Goal: Information Seeking & Learning: Learn about a topic

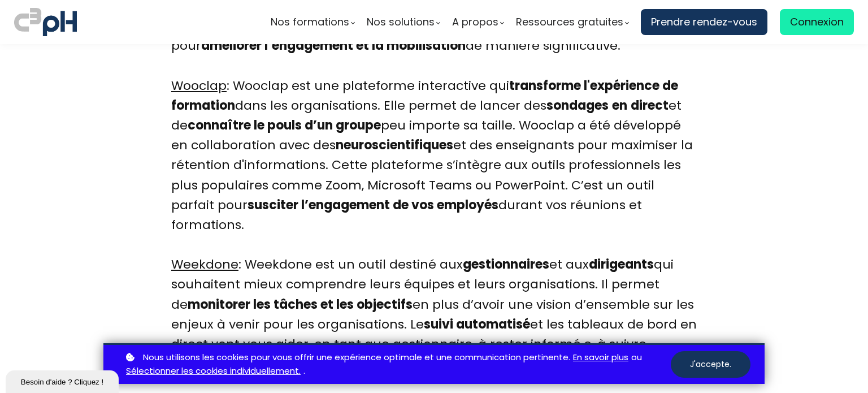
scroll to position [3615, 0]
